Goal: Information Seeking & Learning: Learn about a topic

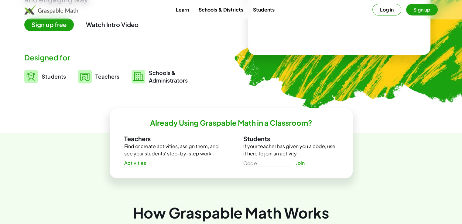
scroll to position [122, 0]
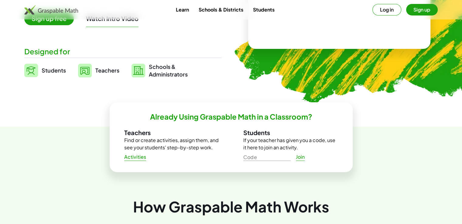
click at [136, 159] on span "Activities" at bounding box center [135, 157] width 22 height 6
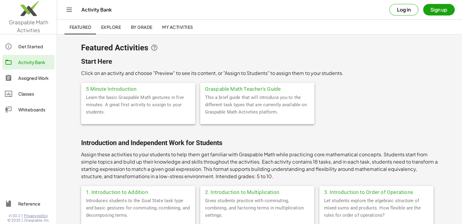
click at [31, 93] on div "Classes" at bounding box center [35, 93] width 34 height 7
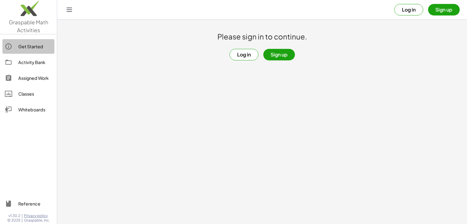
click at [36, 49] on div "Get Started" at bounding box center [35, 46] width 34 height 7
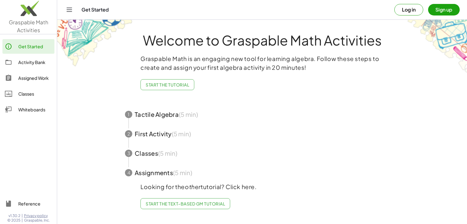
click at [158, 119] on span "button" at bounding box center [262, 114] width 289 height 19
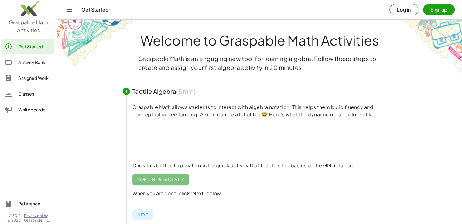
click at [169, 184] on link "Open Intro Activity" at bounding box center [161, 179] width 57 height 11
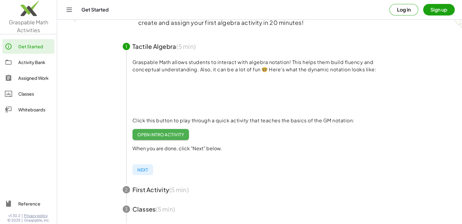
scroll to position [99, 0]
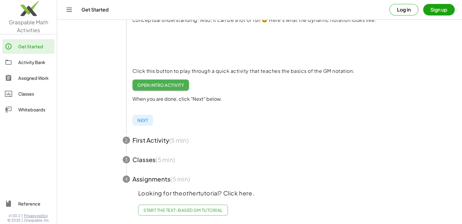
click at [164, 159] on span "button" at bounding box center [260, 159] width 289 height 19
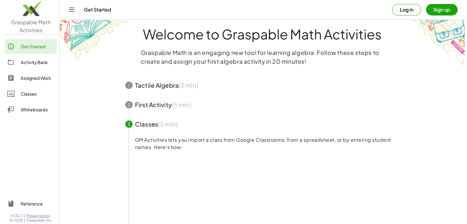
scroll to position [0, 0]
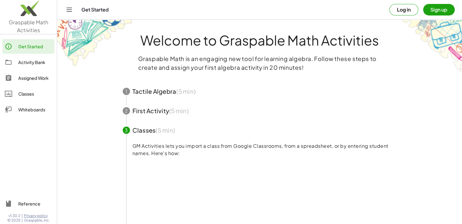
click at [22, 112] on div "Whiteboards" at bounding box center [35, 109] width 34 height 7
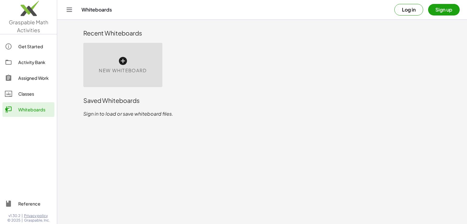
click at [118, 80] on div "New Whiteboard" at bounding box center [122, 65] width 79 height 44
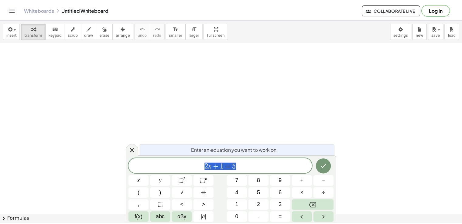
scroll to position [152, 0]
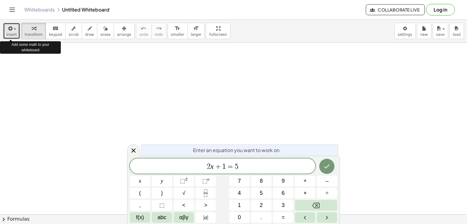
click at [14, 30] on div "button" at bounding box center [11, 28] width 10 height 7
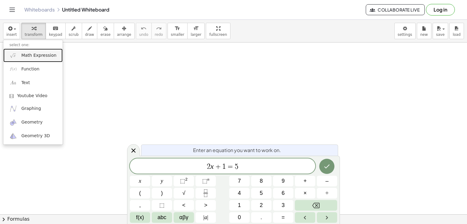
click at [39, 58] on span "Math Expression" at bounding box center [38, 56] width 35 height 6
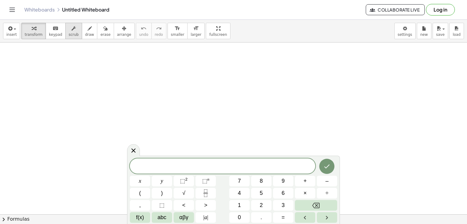
click at [66, 38] on button "scrub" at bounding box center [73, 31] width 17 height 16
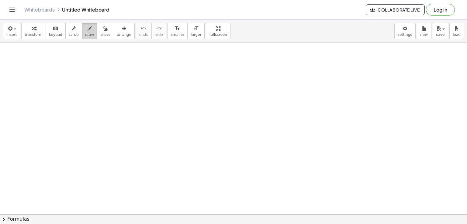
click at [85, 36] on span "draw" at bounding box center [89, 35] width 9 height 4
drag, startPoint x: 131, startPoint y: 131, endPoint x: 184, endPoint y: 113, distance: 55.9
click at [149, 122] on div at bounding box center [233, 63] width 467 height 344
drag, startPoint x: 212, startPoint y: 113, endPoint x: 253, endPoint y: 150, distance: 55.1
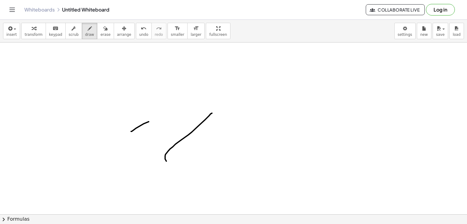
click at [226, 161] on div at bounding box center [233, 63] width 467 height 344
click at [97, 37] on button "erase" at bounding box center [105, 31] width 17 height 16
drag, startPoint x: 132, startPoint y: 130, endPoint x: 222, endPoint y: 151, distance: 93.0
click at [242, 158] on div at bounding box center [233, 63] width 467 height 344
drag, startPoint x: 221, startPoint y: 109, endPoint x: 142, endPoint y: 126, distance: 80.1
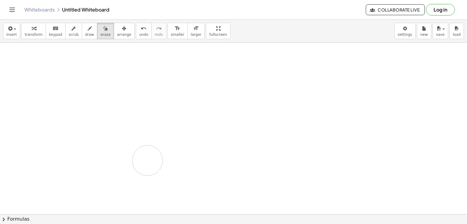
click at [147, 160] on div at bounding box center [233, 63] width 467 height 344
drag, startPoint x: 201, startPoint y: 38, endPoint x: 201, endPoint y: 64, distance: 26.4
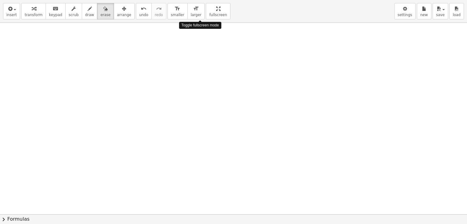
click at [201, 64] on div "insert select one: Math Expression Function Text Youtube Video Graphing Geometr…" at bounding box center [233, 112] width 467 height 224
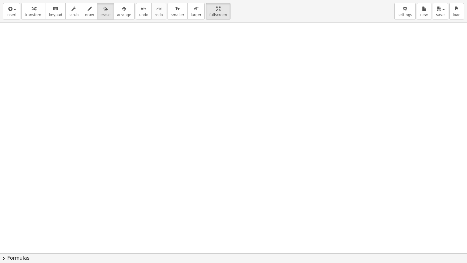
drag, startPoint x: 199, startPoint y: 12, endPoint x: 199, endPoint y: -14, distance: 26.4
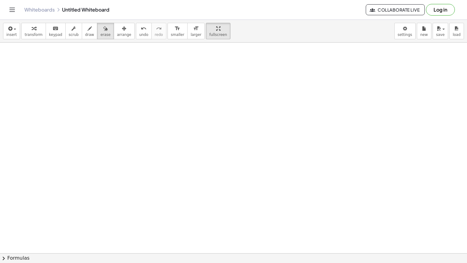
click at [199, 0] on html "Graspable Math Activities Get Started Activity Bank Assigned Work Classes White…" at bounding box center [233, 131] width 467 height 263
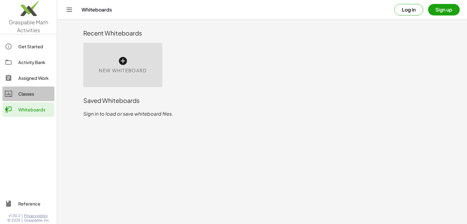
click at [29, 100] on link "Classes" at bounding box center [28, 94] width 52 height 15
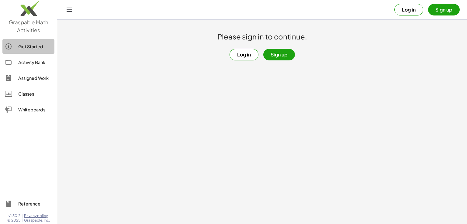
click at [32, 48] on div "Get Started" at bounding box center [35, 46] width 34 height 7
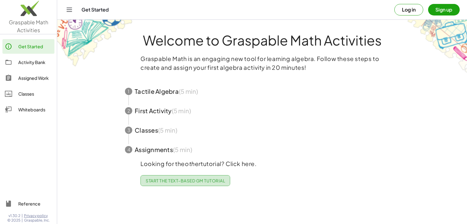
click at [198, 184] on link "Start the Text-based GM Tutorial" at bounding box center [185, 180] width 90 height 11
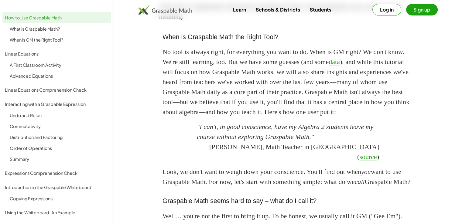
scroll to position [395, 0]
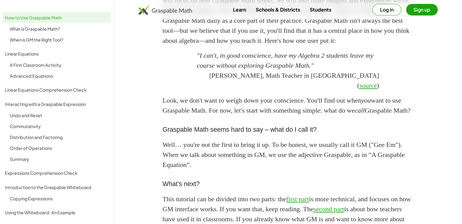
click at [35, 150] on div "Order of Operations" at bounding box center [59, 148] width 99 height 7
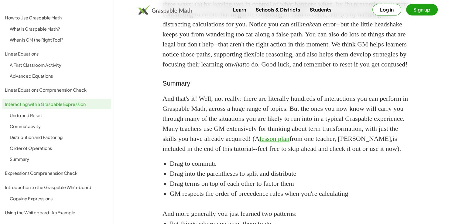
scroll to position [838, 0]
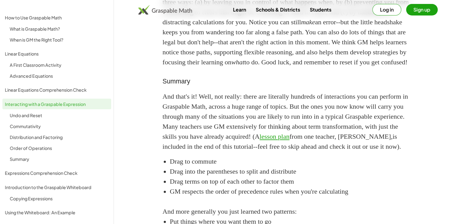
click at [31, 66] on div "A First Classroom Activity" at bounding box center [59, 64] width 99 height 7
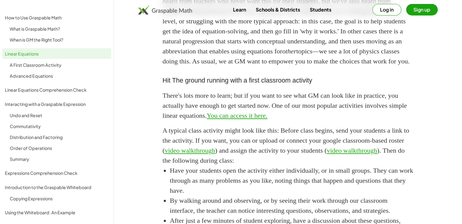
scroll to position [334, 0]
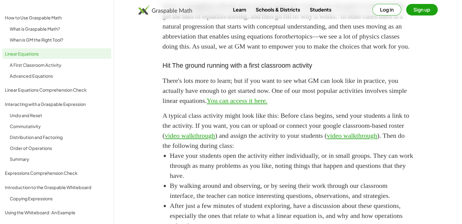
click at [215, 140] on link "video walkthrough" at bounding box center [190, 136] width 50 height 8
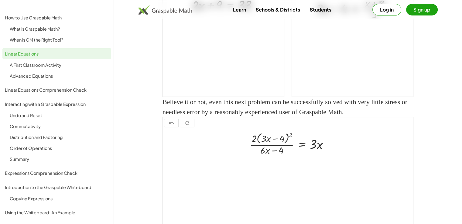
scroll to position [784, 0]
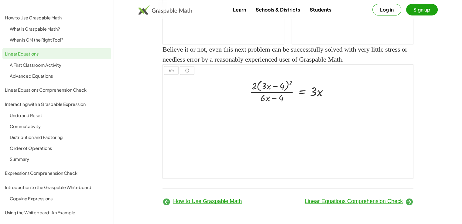
click at [328, 201] on span "Linear Equations Comprehension Check" at bounding box center [354, 201] width 98 height 6
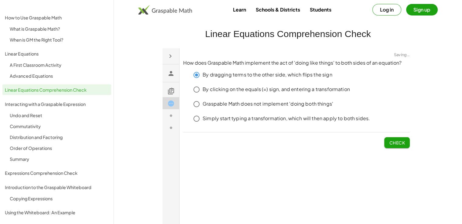
click span "Check"
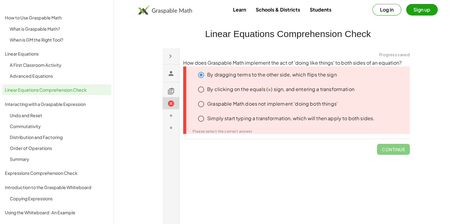
click span "Continue"
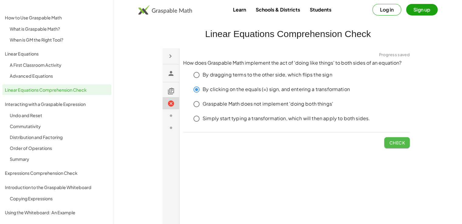
click span "Check"
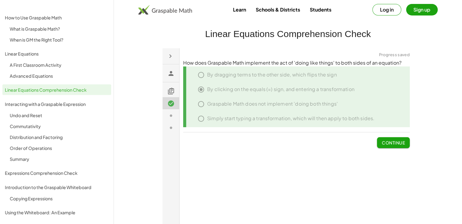
click div "Graspable Math does not implement 'doing both things'"
click span "Continue"
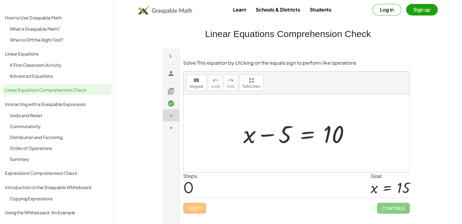
scroll to position [34, 0]
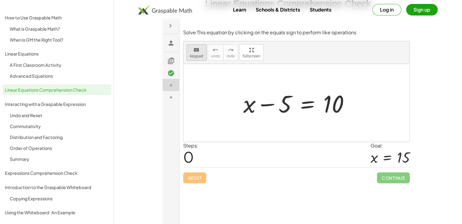
click at [191, 57] on span "keypad" at bounding box center [196, 56] width 13 height 4
click at [195, 57] on span "keypad" at bounding box center [196, 56] width 13 height 4
click at [252, 108] on div at bounding box center [298, 102] width 117 height 31
click at [250, 109] on div at bounding box center [298, 102] width 117 height 31
click at [195, 156] on div "Steps: 0" at bounding box center [190, 154] width 15 height 25
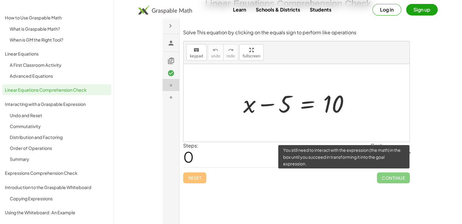
click span "Continue"
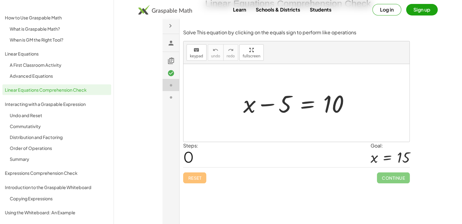
click at [240, 11] on link "Learn" at bounding box center [239, 9] width 23 height 11
click icon
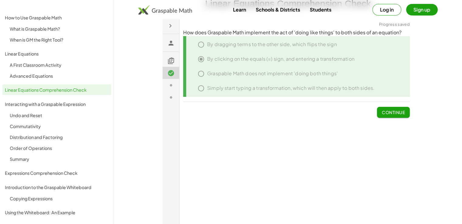
click icon
click at [399, 115] on button "Continue" at bounding box center [393, 112] width 33 height 11
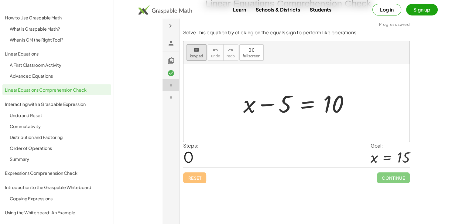
click at [197, 55] on span "keypad" at bounding box center [196, 56] width 13 height 4
click at [293, 89] on div at bounding box center [298, 102] width 117 height 31
drag, startPoint x: 293, startPoint y: 89, endPoint x: 251, endPoint y: 90, distance: 41.6
click at [308, 103] on div "+ x − 5 = 10" at bounding box center [308, 103] width 0 height 0
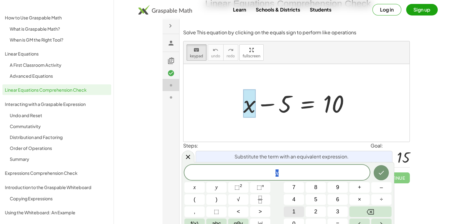
click at [294, 212] on span "1" at bounding box center [293, 212] width 3 height 8
click at [294, 220] on span "0" at bounding box center [293, 224] width 3 height 8
click at [379, 173] on icon "Done" at bounding box center [381, 172] width 7 height 7
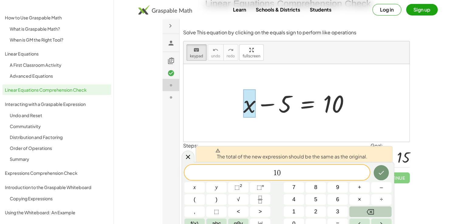
click at [371, 213] on icon "Backspace" at bounding box center [370, 211] width 7 height 7
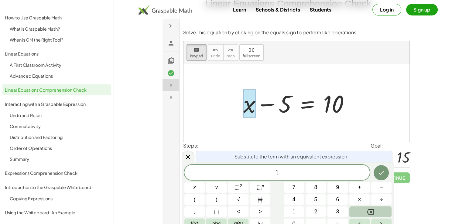
click at [371, 213] on icon "Backspace" at bounding box center [370, 211] width 7 height 7
click at [296, 214] on button "1" at bounding box center [294, 211] width 20 height 11
click at [316, 202] on span "5" at bounding box center [315, 199] width 3 height 8
click at [369, 211] on icon "Backspace" at bounding box center [370, 211] width 7 height 7
click at [316, 202] on span "5" at bounding box center [315, 199] width 3 height 8
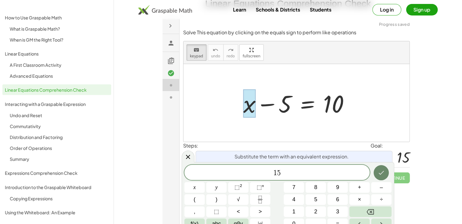
click at [384, 173] on icon "Done" at bounding box center [381, 172] width 7 height 7
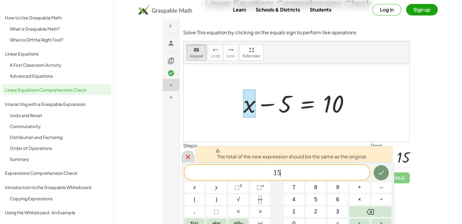
click at [190, 158] on icon at bounding box center [187, 156] width 7 height 7
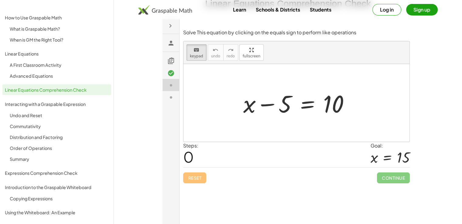
click at [190, 157] on span "0" at bounding box center [188, 156] width 11 height 19
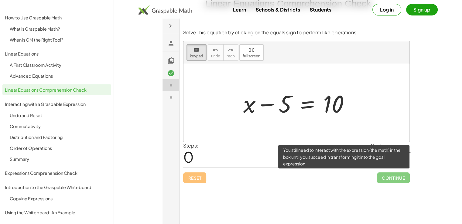
click span "Continue"
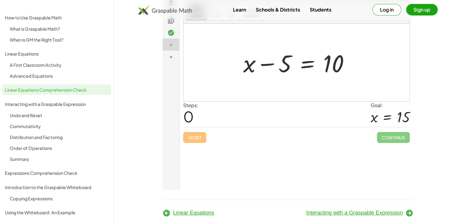
scroll to position [85, 0]
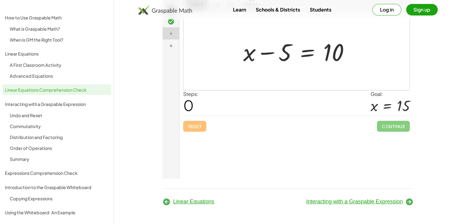
click at [349, 202] on span "Interacting with a Graspable Expression" at bounding box center [354, 202] width 97 height 6
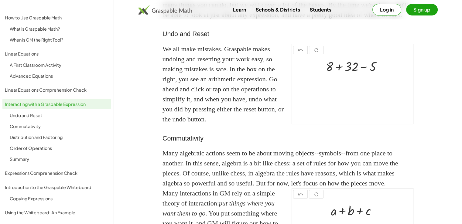
scroll to position [64, 0]
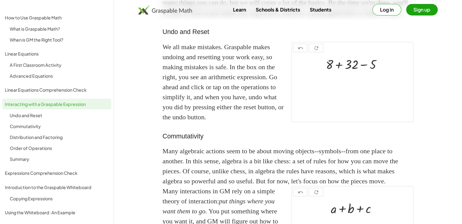
click at [40, 79] on div "Advanced Equations" at bounding box center [59, 75] width 99 height 7
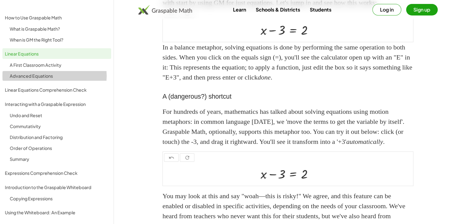
scroll to position [588, 0]
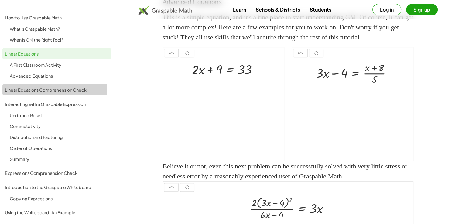
click at [43, 87] on div "Linear Equations Comprehension Check" at bounding box center [57, 89] width 104 height 7
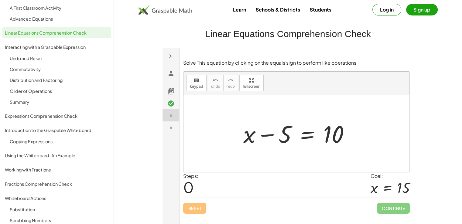
scroll to position [61, 0]
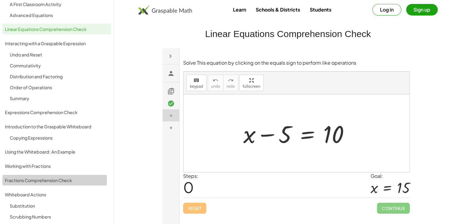
click at [43, 181] on div "Fractions Comprehension Check" at bounding box center [57, 180] width 104 height 7
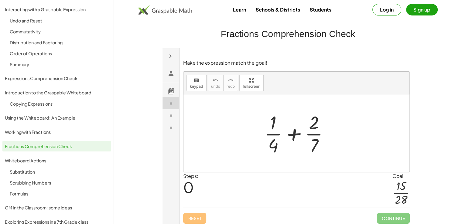
scroll to position [104, 0]
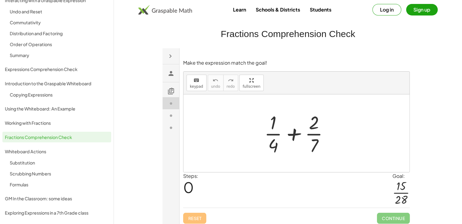
click icon
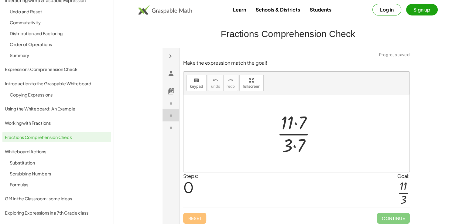
click icon
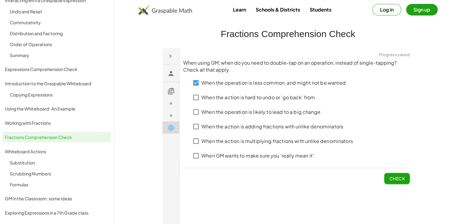
click at [398, 181] on button "Check" at bounding box center [397, 178] width 26 height 11
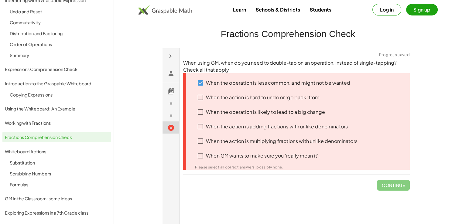
click icon
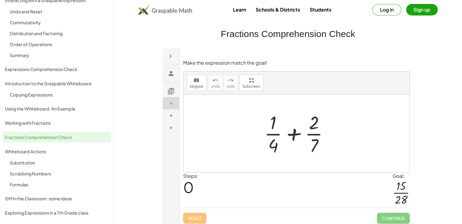
click icon
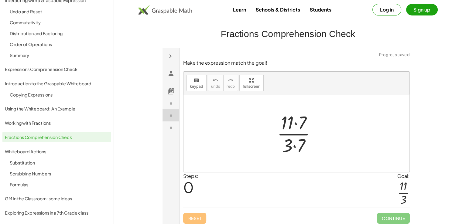
click icon
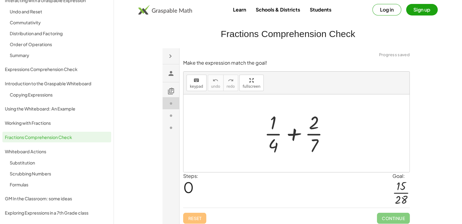
click at [170, 88] on icon at bounding box center [170, 90] width 7 height 7
click at [170, 89] on icon at bounding box center [170, 90] width 7 height 7
click h3
click icon
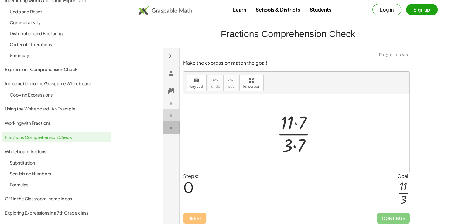
click icon
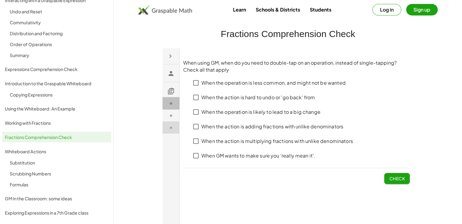
click icon
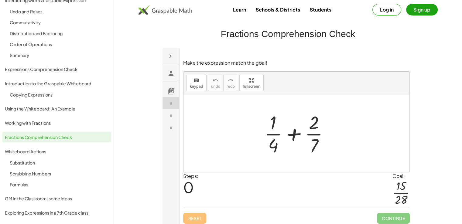
click at [203, 188] on div "Steps: 0 Goal: · 15 · 28" at bounding box center [296, 190] width 227 height 36
drag, startPoint x: 298, startPoint y: 146, endPoint x: 306, endPoint y: 141, distance: 9.2
click at [298, 146] on div at bounding box center [298, 133] width 75 height 47
click at [337, 128] on div "+ · 1 · 4 + · 2 · 7" at bounding box center [296, 133] width 83 height 50
click at [198, 84] on span "keypad" at bounding box center [196, 86] width 13 height 4
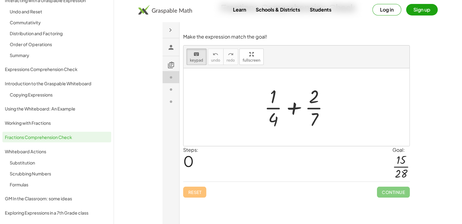
scroll to position [0, 0]
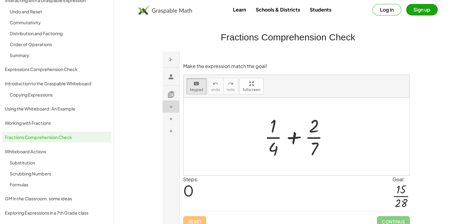
click at [194, 94] on div "keyboard keypad undo undo redo redo fullscreen" at bounding box center [297, 86] width 226 height 23
click at [196, 88] on span "keypad" at bounding box center [196, 90] width 13 height 4
click at [211, 200] on div "Steps: 0 Goal: · 15 · 28" at bounding box center [296, 194] width 227 height 36
click at [211, 192] on div "Steps: 0 Goal: · 15 · 28" at bounding box center [296, 194] width 227 height 36
click at [202, 218] on div "Reset Continue" at bounding box center [296, 219] width 227 height 16
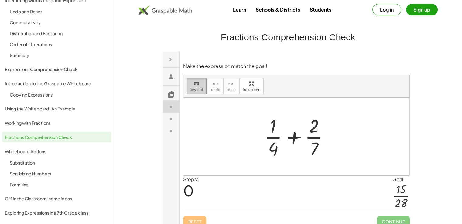
click at [195, 88] on span "keypad" at bounding box center [196, 90] width 13 height 4
click at [236, 112] on div at bounding box center [297, 137] width 226 height 78
click at [255, 133] on div "+ · 1 · 4 + · 2 · 7" at bounding box center [296, 137] width 83 height 50
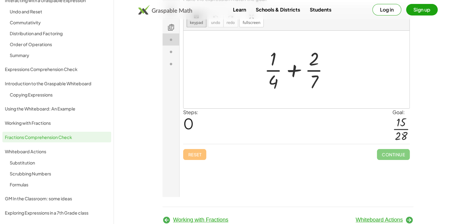
scroll to position [85, 0]
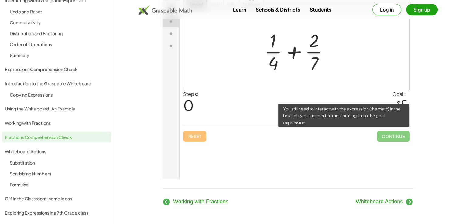
click span "Continue"
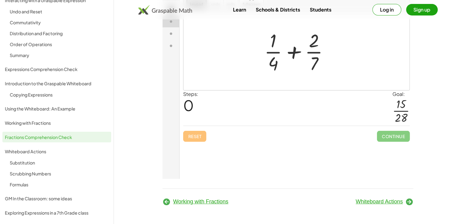
click at [375, 203] on span "Whiteboard Actions" at bounding box center [379, 202] width 47 height 6
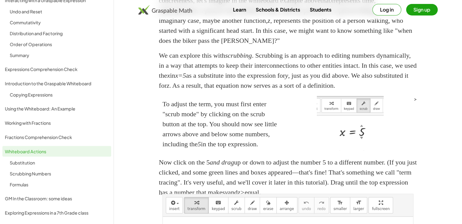
scroll to position [702, 0]
click at [30, 186] on div "Formulas" at bounding box center [59, 184] width 99 height 7
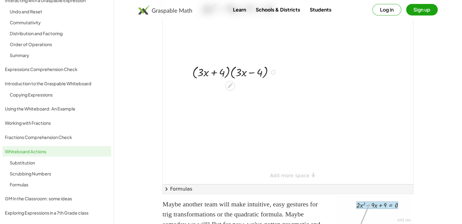
scroll to position [1218, 0]
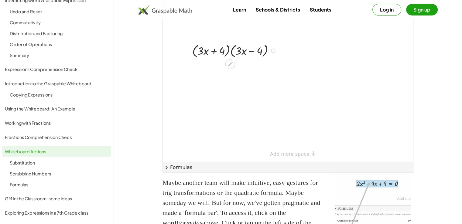
click at [232, 67] on icon at bounding box center [230, 64] width 6 height 6
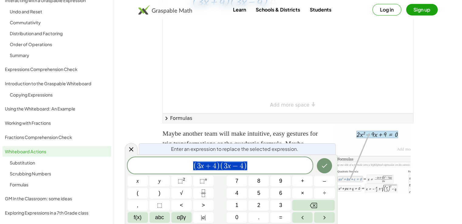
scroll to position [1278, 0]
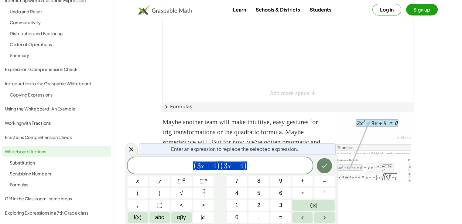
click at [324, 165] on icon "Done" at bounding box center [324, 165] width 7 height 7
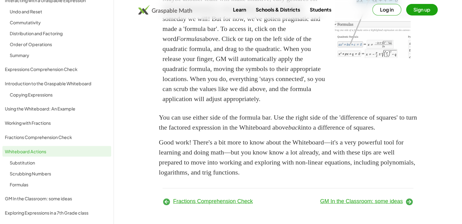
scroll to position [1467, 0]
click at [51, 214] on div "Exploring Expressions in a 7th Grade class" at bounding box center [57, 212] width 104 height 7
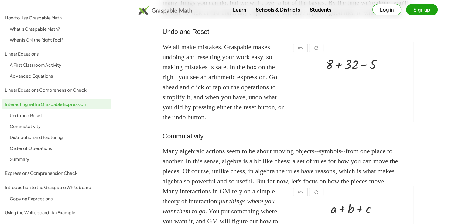
scroll to position [85, 0]
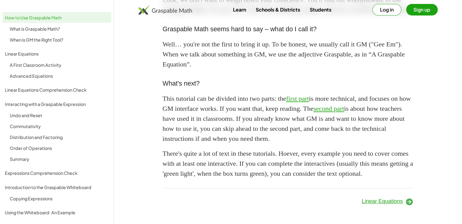
scroll to position [395, 0]
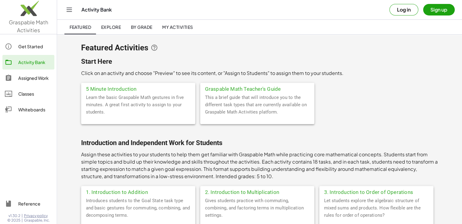
click at [142, 28] on span "By Grade" at bounding box center [142, 26] width 22 height 5
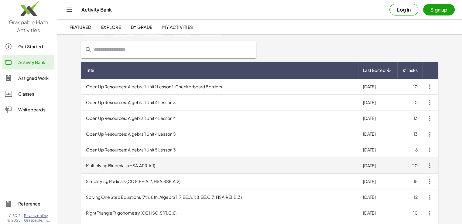
scroll to position [30, 0]
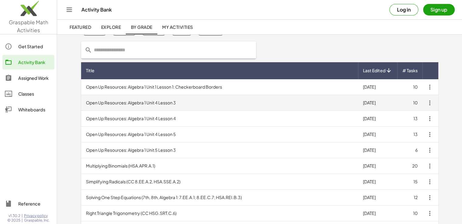
click at [132, 105] on td "Open Up Resources: Algebra 1 Unit 4 Lesson 3" at bounding box center [219, 103] width 277 height 16
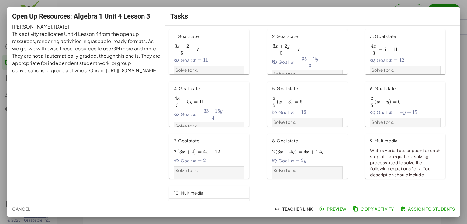
click at [209, 72] on p "Solve for x." at bounding box center [209, 70] width 68 height 6
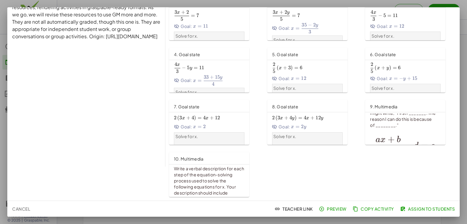
scroll to position [34, 0]
click at [333, 211] on span "Preview" at bounding box center [333, 208] width 26 height 5
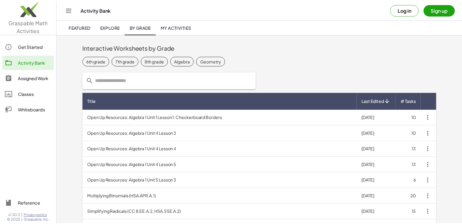
scroll to position [30, 0]
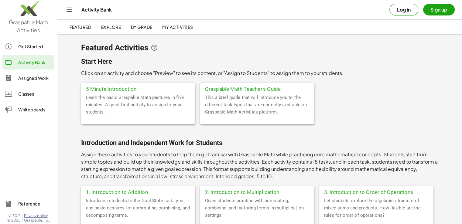
click at [254, 109] on div "This a brief guide that will introduce you to the different task types that are…" at bounding box center [257, 109] width 114 height 30
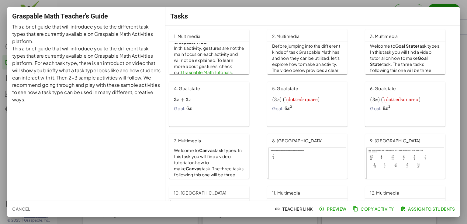
click at [213, 70] on link "Graspable Math Tutorials" at bounding box center [206, 72] width 51 height 5
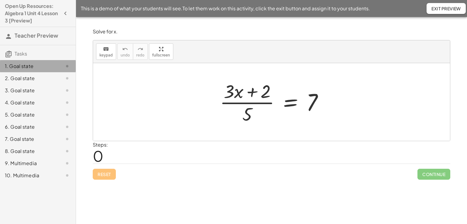
click at [62, 66] on div at bounding box center [62, 66] width 17 height 7
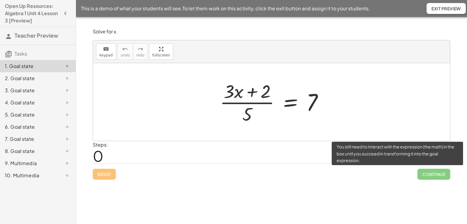
click at [440, 175] on span "Continue" at bounding box center [433, 174] width 33 height 11
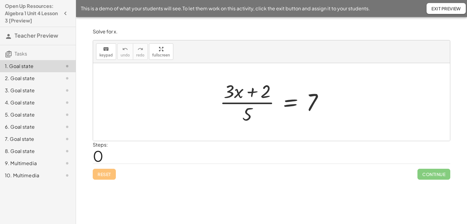
click at [67, 77] on icon at bounding box center [67, 78] width 7 height 7
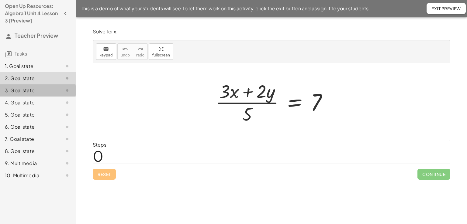
click at [66, 90] on icon at bounding box center [67, 90] width 7 height 7
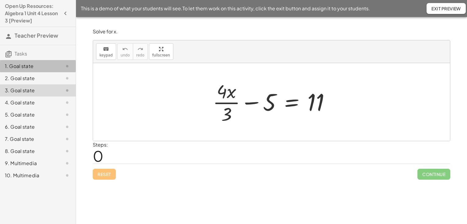
click at [67, 67] on icon at bounding box center [67, 66] width 7 height 7
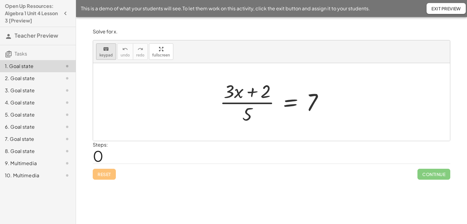
click at [103, 51] on icon "keyboard" at bounding box center [106, 49] width 6 height 7
click at [102, 57] on span "keypad" at bounding box center [105, 55] width 13 height 4
click at [107, 129] on div at bounding box center [271, 102] width 357 height 78
click at [102, 153] on span "0" at bounding box center [98, 156] width 11 height 19
click at [98, 156] on span "0" at bounding box center [98, 156] width 11 height 19
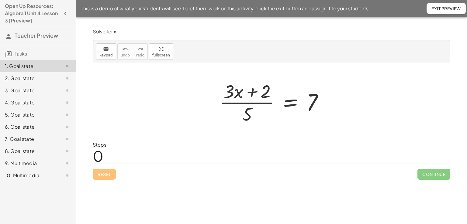
click at [112, 177] on div "Reset Continue" at bounding box center [271, 172] width 357 height 16
click at [263, 116] on div at bounding box center [274, 102] width 114 height 47
click at [309, 94] on div at bounding box center [274, 102] width 114 height 47
click at [446, 8] on span "Exit Preview" at bounding box center [445, 8] width 29 height 5
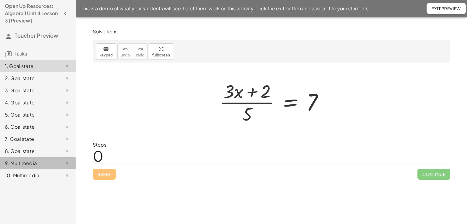
click at [21, 168] on div "9. Multimedia" at bounding box center [38, 163] width 76 height 12
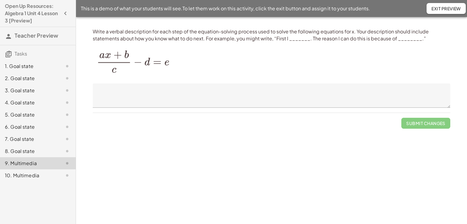
click at [19, 178] on div "10. Multimedia" at bounding box center [29, 175] width 49 height 7
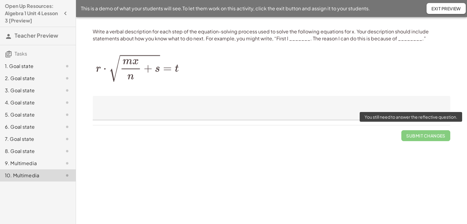
click at [419, 133] on span "Submit Changes" at bounding box center [425, 134] width 49 height 16
click at [418, 136] on span "Submit Changes" at bounding box center [425, 134] width 49 height 16
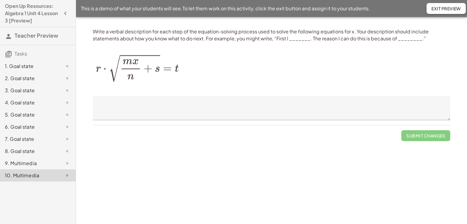
click at [39, 36] on span "Teacher Preview" at bounding box center [36, 35] width 43 height 7
click at [447, 9] on span "Exit Preview" at bounding box center [445, 8] width 29 height 5
